Goal: Information Seeking & Learning: Stay updated

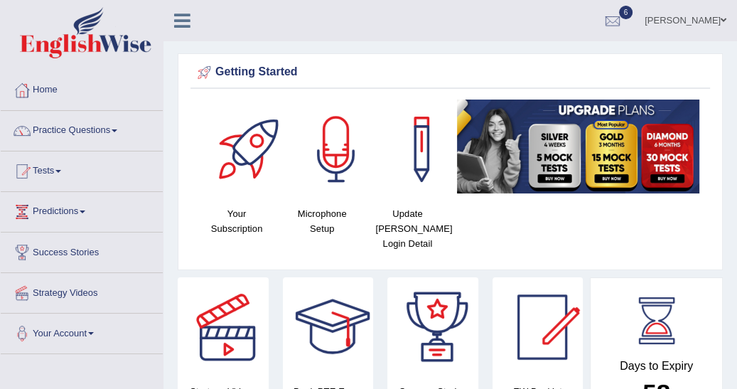
click at [88, 208] on link "Predictions" at bounding box center [82, 210] width 162 height 36
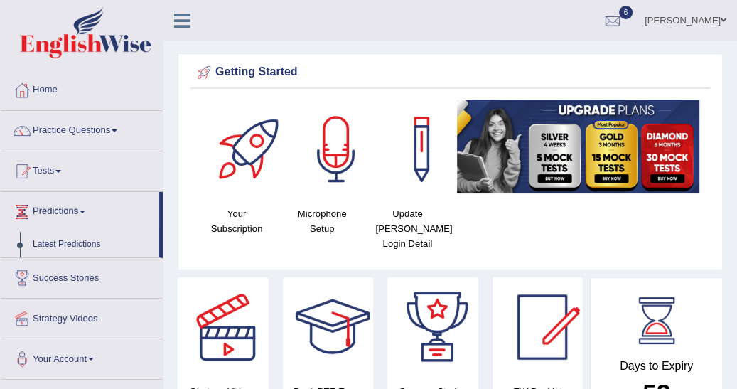
click at [85, 210] on span at bounding box center [83, 211] width 6 height 3
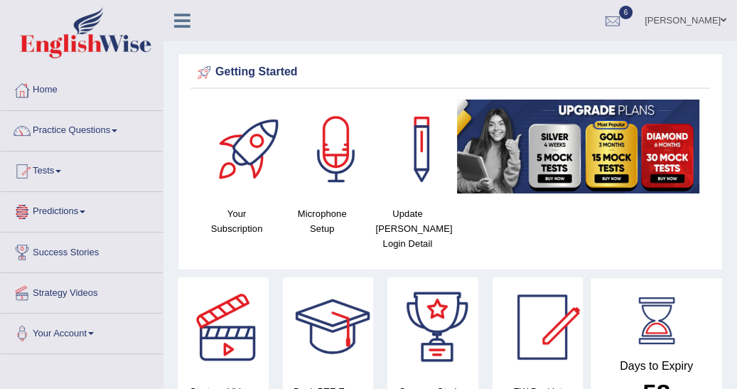
click at [85, 210] on span at bounding box center [83, 211] width 6 height 3
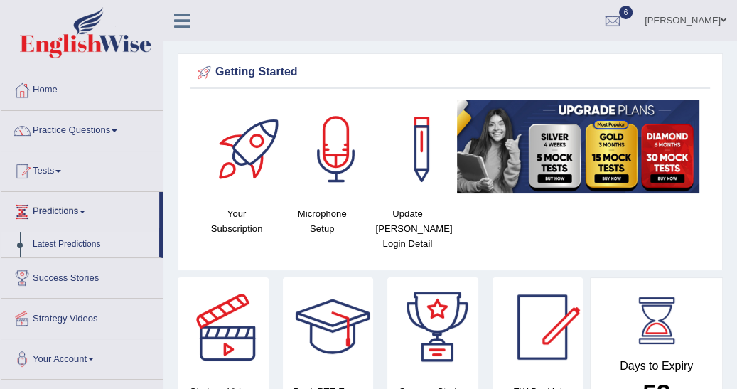
click at [87, 244] on link "Latest Predictions" at bounding box center [92, 245] width 133 height 26
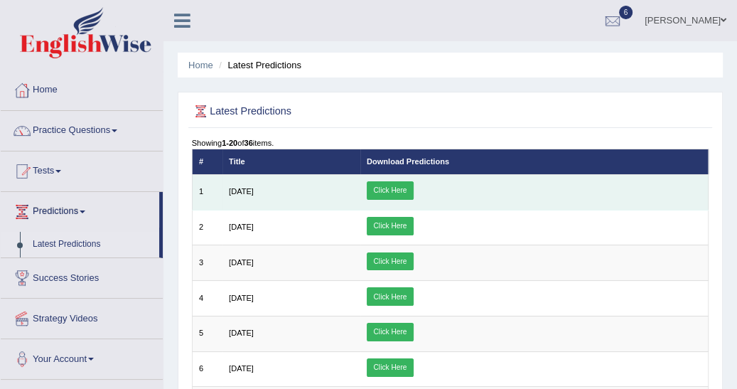
click at [414, 188] on link "Click Here" at bounding box center [390, 190] width 47 height 18
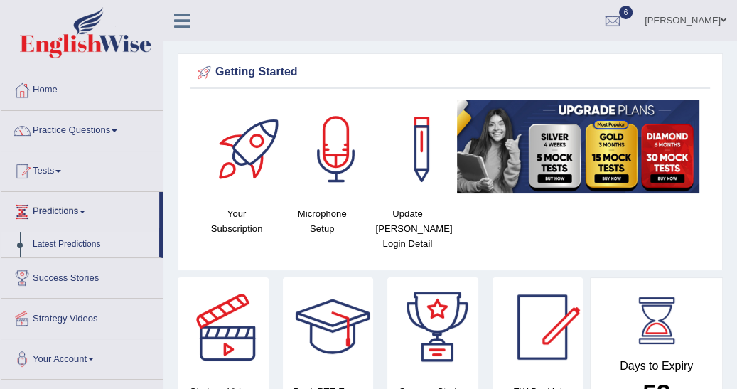
click at [85, 239] on link "Latest Predictions" at bounding box center [92, 245] width 133 height 26
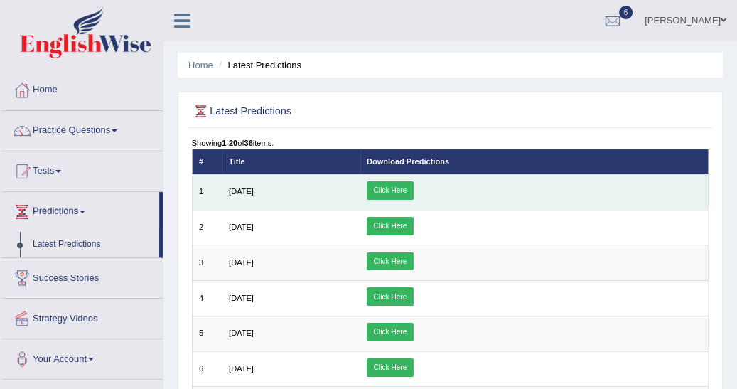
click at [414, 185] on link "Click Here" at bounding box center [390, 190] width 47 height 18
